Goal: Book appointment/travel/reservation

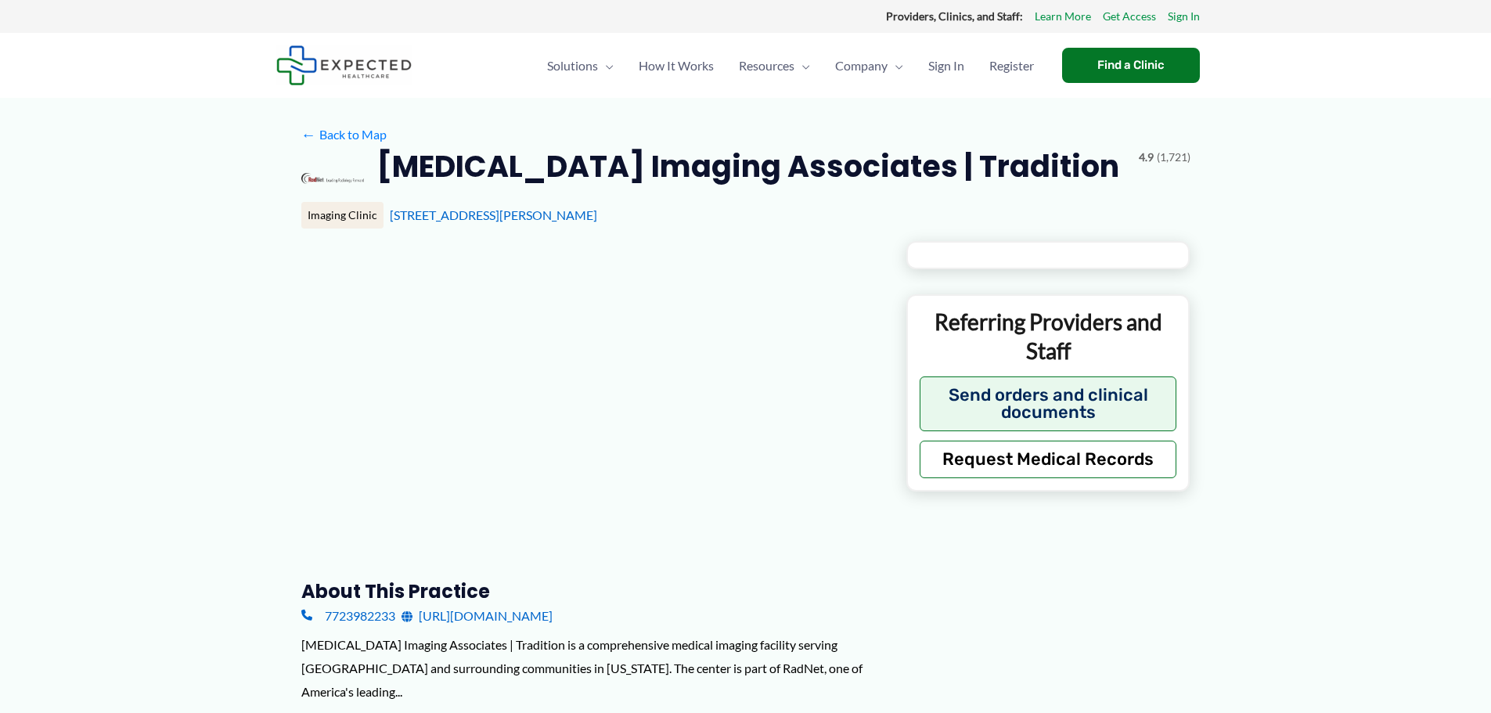
type input "**********"
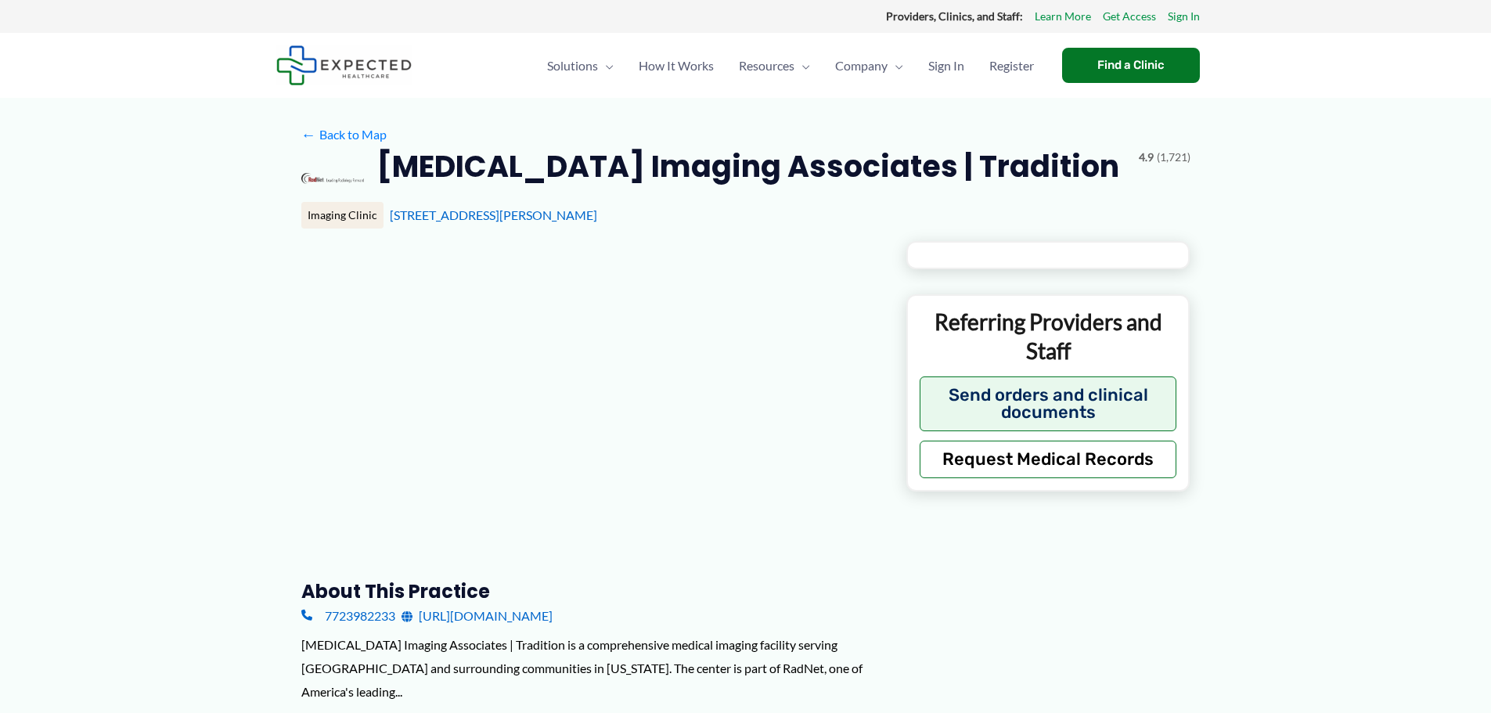
type input "**********"
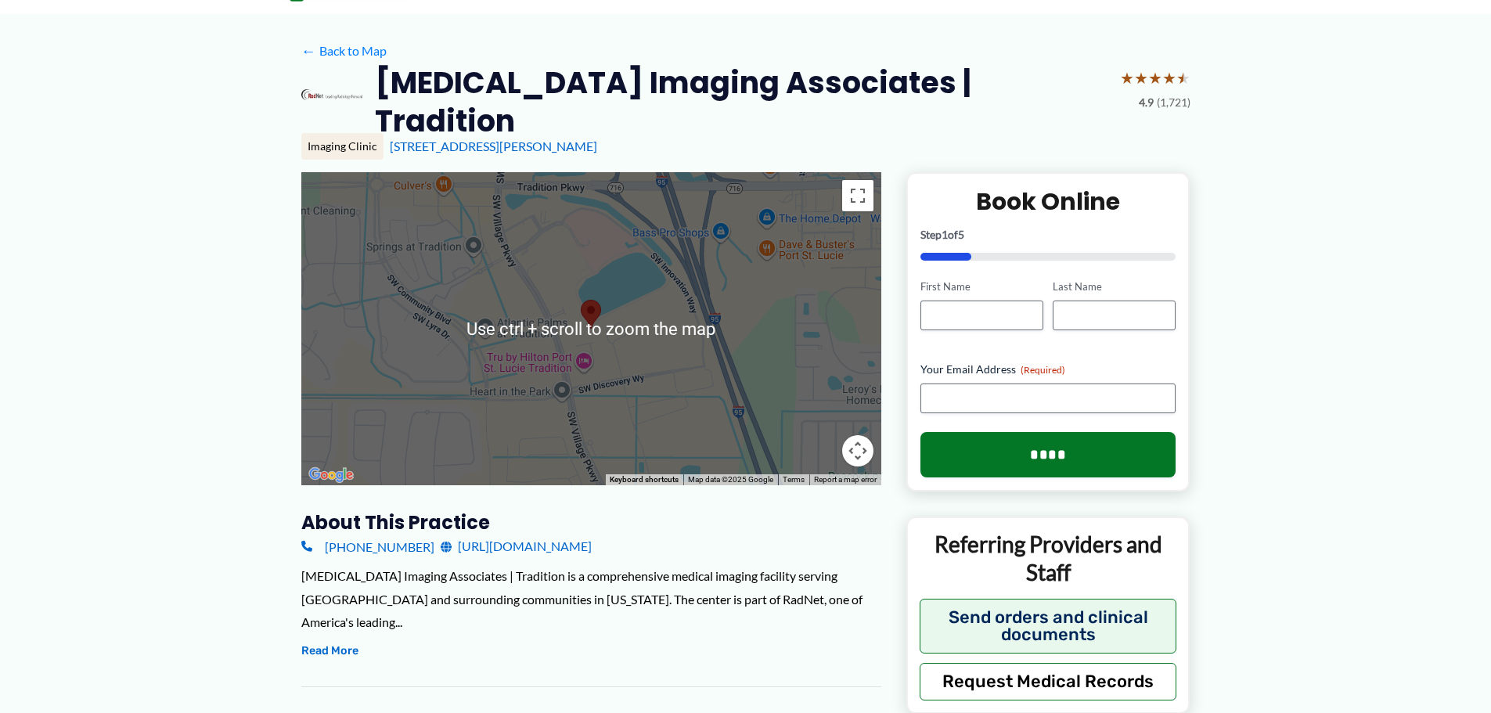
scroll to position [157, 0]
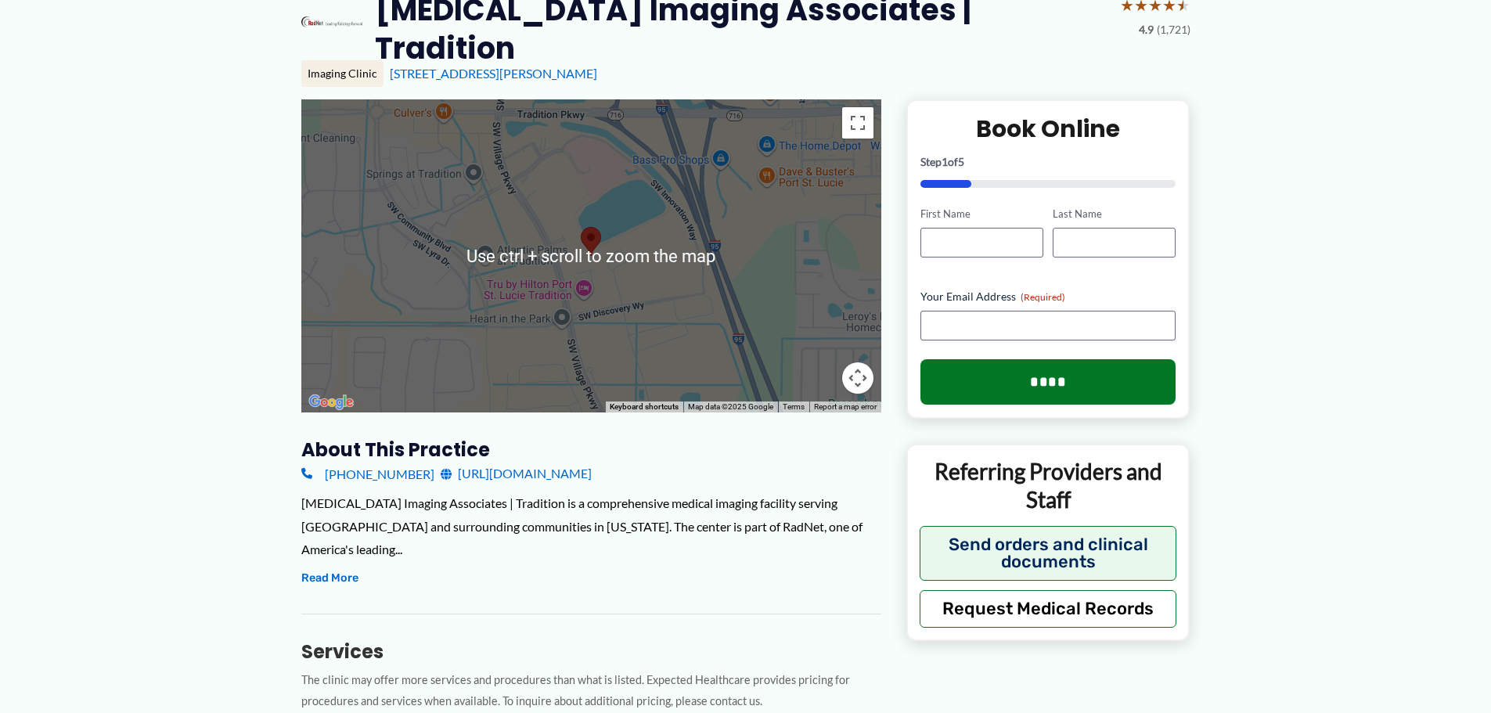
click at [552, 462] on link "[URL][DOMAIN_NAME]" at bounding box center [516, 473] width 151 height 23
